Goal: Use online tool/utility: Utilize a website feature to perform a specific function

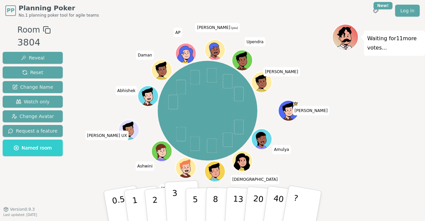
click at [174, 196] on p "3" at bounding box center [175, 206] width 7 height 36
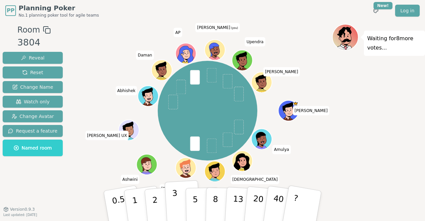
click at [175, 196] on p "3" at bounding box center [175, 206] width 7 height 36
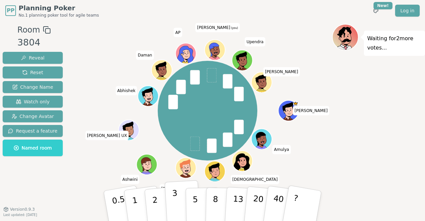
click at [175, 195] on p "3" at bounding box center [175, 206] width 7 height 36
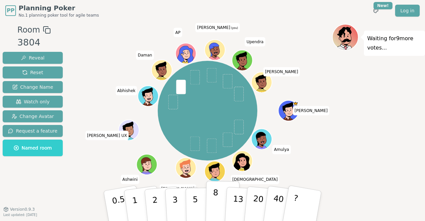
click at [221, 200] on button "8" at bounding box center [223, 206] width 34 height 50
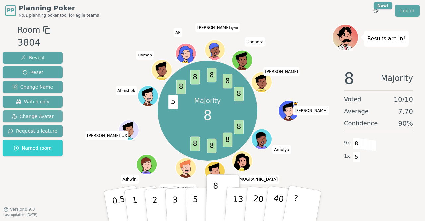
click at [43, 115] on span "Change Avatar" at bounding box center [33, 116] width 43 height 7
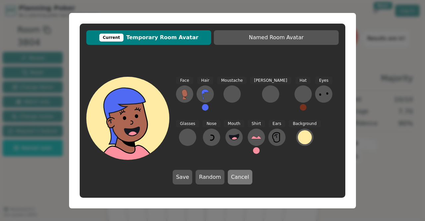
click at [242, 178] on button "Cancel" at bounding box center [240, 177] width 25 height 15
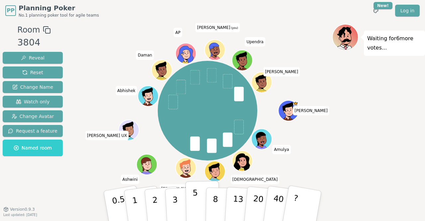
click at [195, 205] on p "5" at bounding box center [196, 206] width 6 height 36
click at [157, 194] on button "2" at bounding box center [163, 206] width 38 height 53
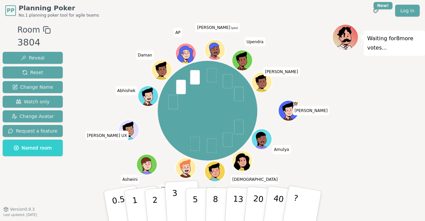
click at [178, 198] on button "3" at bounding box center [183, 206] width 36 height 52
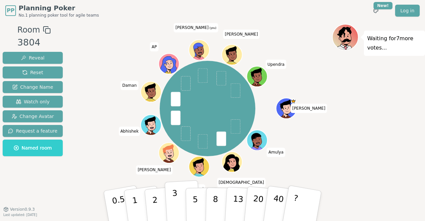
click at [178, 200] on button "3" at bounding box center [183, 206] width 36 height 52
